Goal: Task Accomplishment & Management: Use online tool/utility

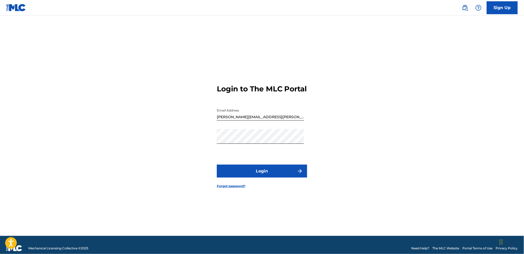
drag, startPoint x: 439, startPoint y: 169, endPoint x: 424, endPoint y: 171, distance: 15.2
click at [440, 169] on div "Login to The MLC Portal Email Address [PERSON_NAME][EMAIL_ADDRESS][PERSON_NAME]…" at bounding box center [262, 132] width 362 height 208
click at [305, 178] on button "Login" at bounding box center [262, 171] width 90 height 13
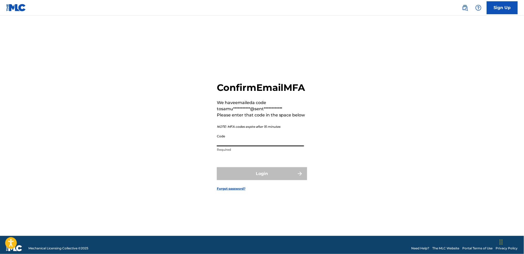
click at [234, 146] on input "Code" at bounding box center [260, 139] width 87 height 15
drag, startPoint x: 207, startPoint y: 162, endPoint x: 253, endPoint y: 144, distance: 49.7
click at [216, 157] on div "**********" at bounding box center [262, 132] width 362 height 208
click at [254, 143] on input "Code" at bounding box center [260, 139] width 87 height 15
paste input "505974"
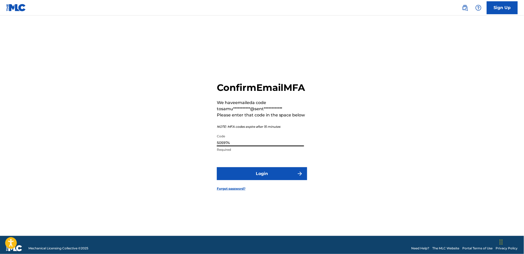
type input "505974"
click at [217, 167] on button "Login" at bounding box center [262, 173] width 90 height 13
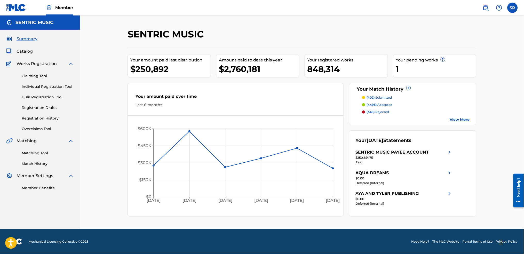
click at [47, 153] on link "Matching Tool" at bounding box center [48, 153] width 52 height 5
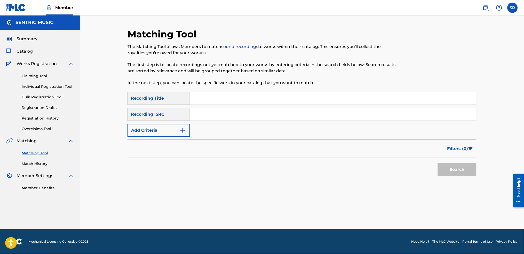
click at [146, 137] on form "SearchWithCriteria47eb84e6-978f-4b75-8457-cd9c341d94e1 Recording Title SearchWi…" at bounding box center [302, 135] width 349 height 87
click at [154, 135] on button "Add Criteria" at bounding box center [159, 130] width 63 height 13
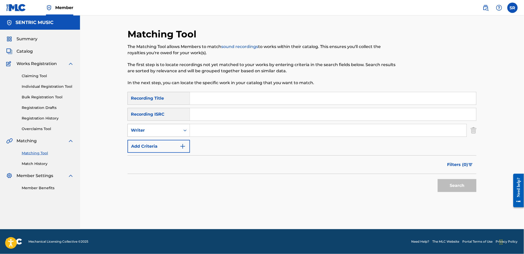
click at [160, 133] on div "Writer" at bounding box center [154, 130] width 46 height 6
click at [158, 145] on div "Recording Artist" at bounding box center [159, 143] width 62 height 13
drag, startPoint x: 202, startPoint y: 131, endPoint x: 225, endPoint y: 133, distance: 23.6
click at [202, 131] on input "Search Form" at bounding box center [328, 130] width 277 height 12
paste input "[PERSON_NAME]"
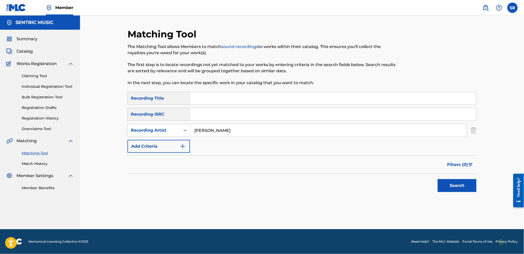
type input "[PERSON_NAME]"
click at [438, 179] on button "Search" at bounding box center [457, 185] width 39 height 13
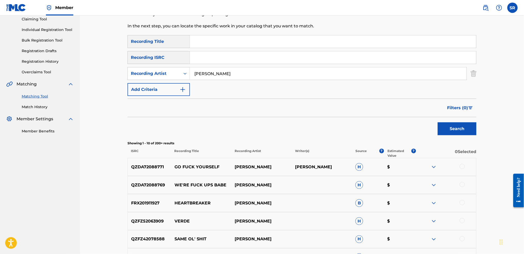
scroll to position [69, 0]
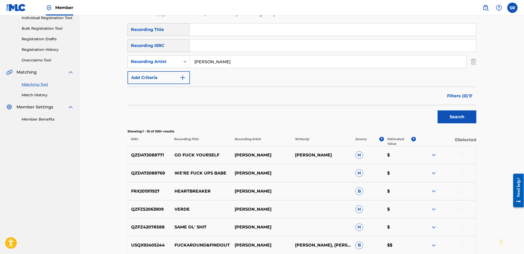
click at [461, 102] on button "Filters ( 0 )" at bounding box center [460, 96] width 32 height 13
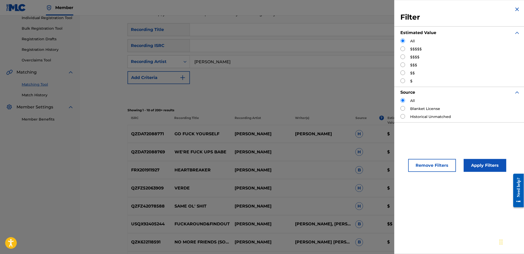
click at [412, 49] on label "$$$$$" at bounding box center [417, 48] width 12 height 5
click at [405, 48] on input "Search Form" at bounding box center [403, 48] width 5 height 5
radio input "true"
drag, startPoint x: 481, startPoint y: 168, endPoint x: 477, endPoint y: 170, distance: 5.1
click at [481, 168] on button "Apply Filters" at bounding box center [485, 165] width 43 height 13
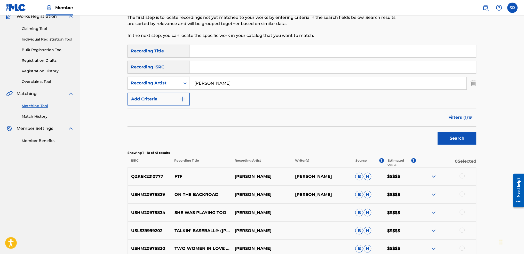
scroll to position [103, 0]
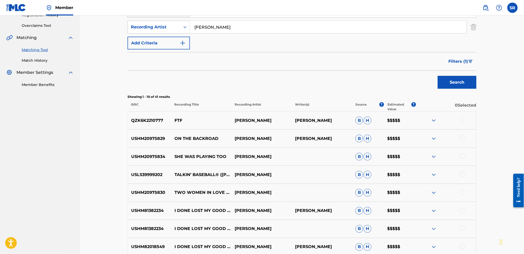
drag, startPoint x: 471, startPoint y: 63, endPoint x: 467, endPoint y: 66, distance: 4.4
click at [470, 63] on img "Search Form" at bounding box center [471, 61] width 4 height 3
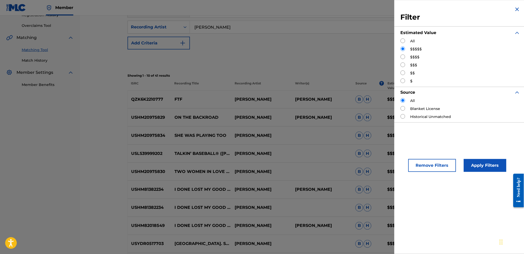
click at [407, 56] on div "$$$$" at bounding box center [461, 56] width 120 height 5
click at [404, 58] on input "Search Form" at bounding box center [403, 56] width 5 height 5
radio input "true"
drag, startPoint x: 473, startPoint y: 160, endPoint x: 473, endPoint y: 165, distance: 4.9
click at [474, 161] on button "Apply Filters" at bounding box center [485, 165] width 43 height 13
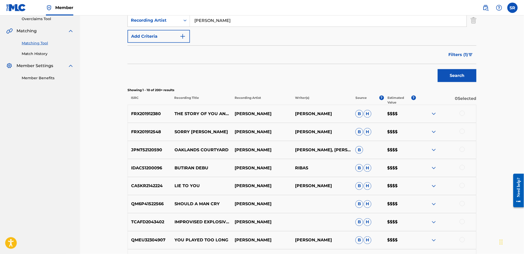
scroll to position [147, 0]
